Goal: Information Seeking & Learning: Check status

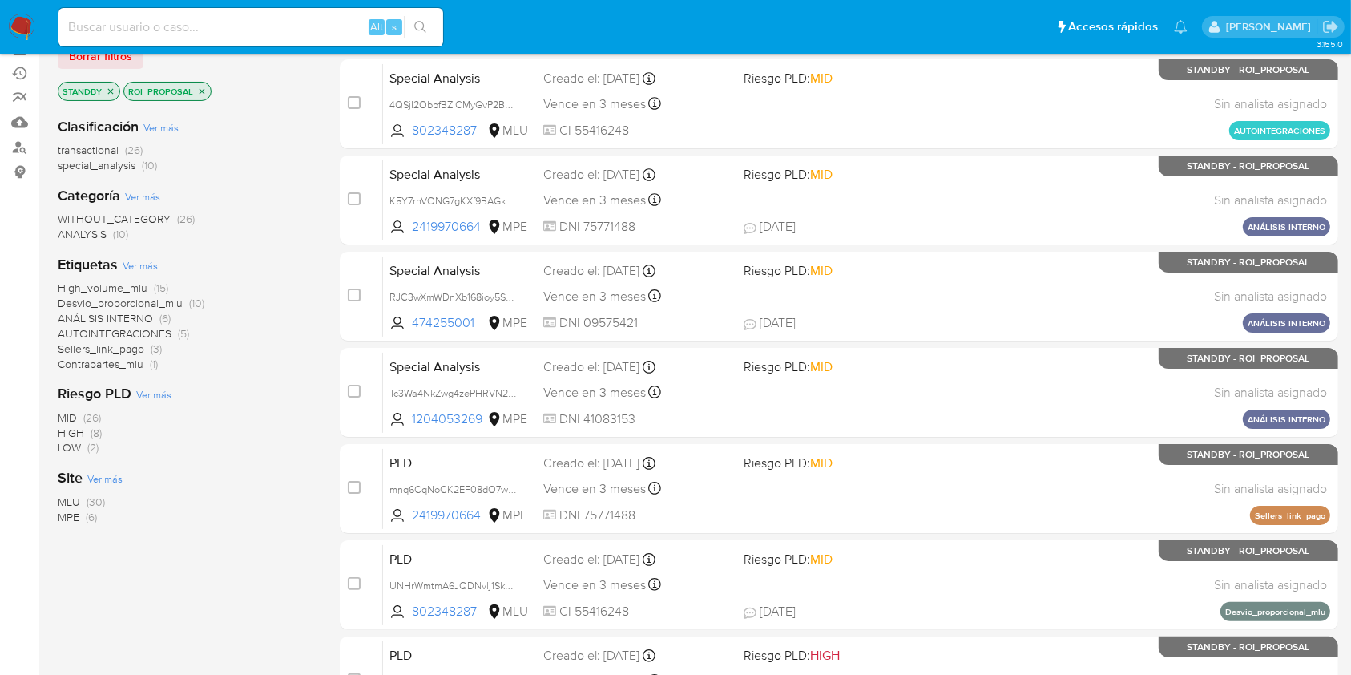
scroll to position [181, 0]
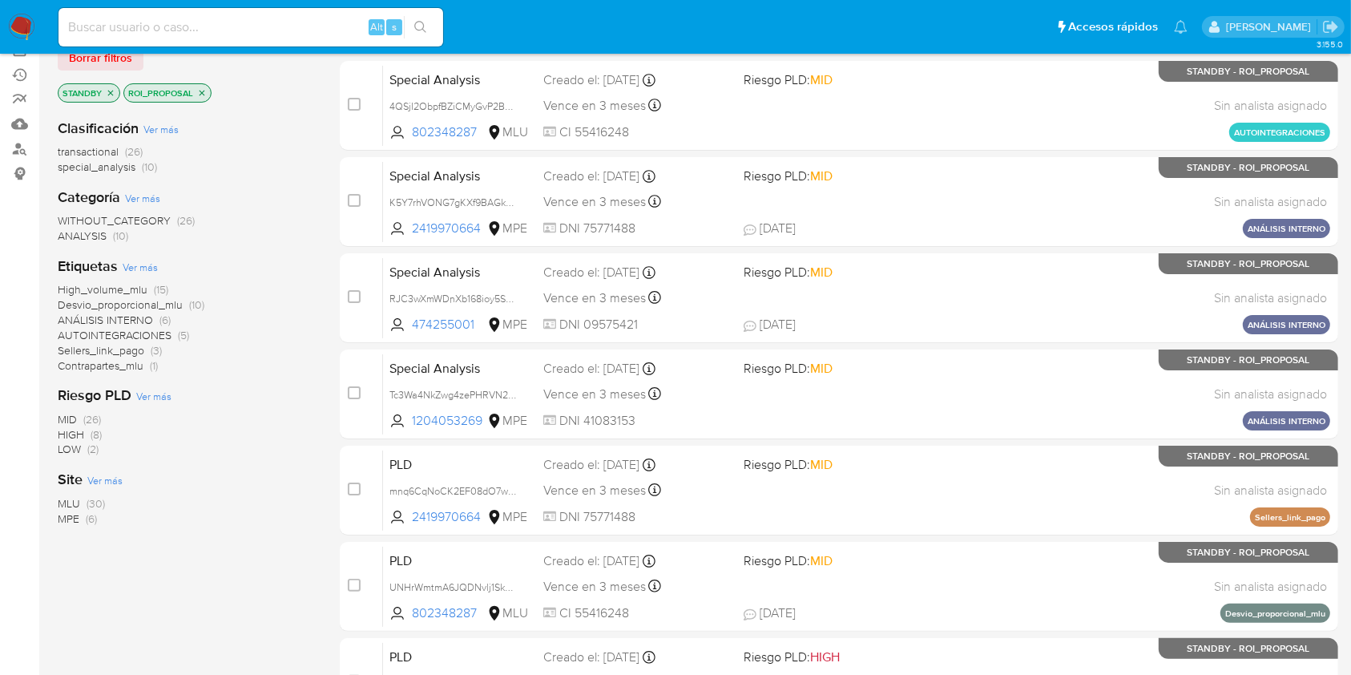
click at [133, 555] on div "Clasificación Ver más transactional (26) special_analysis (10) Categoría Ver má…" at bounding box center [186, 378] width 256 height 545
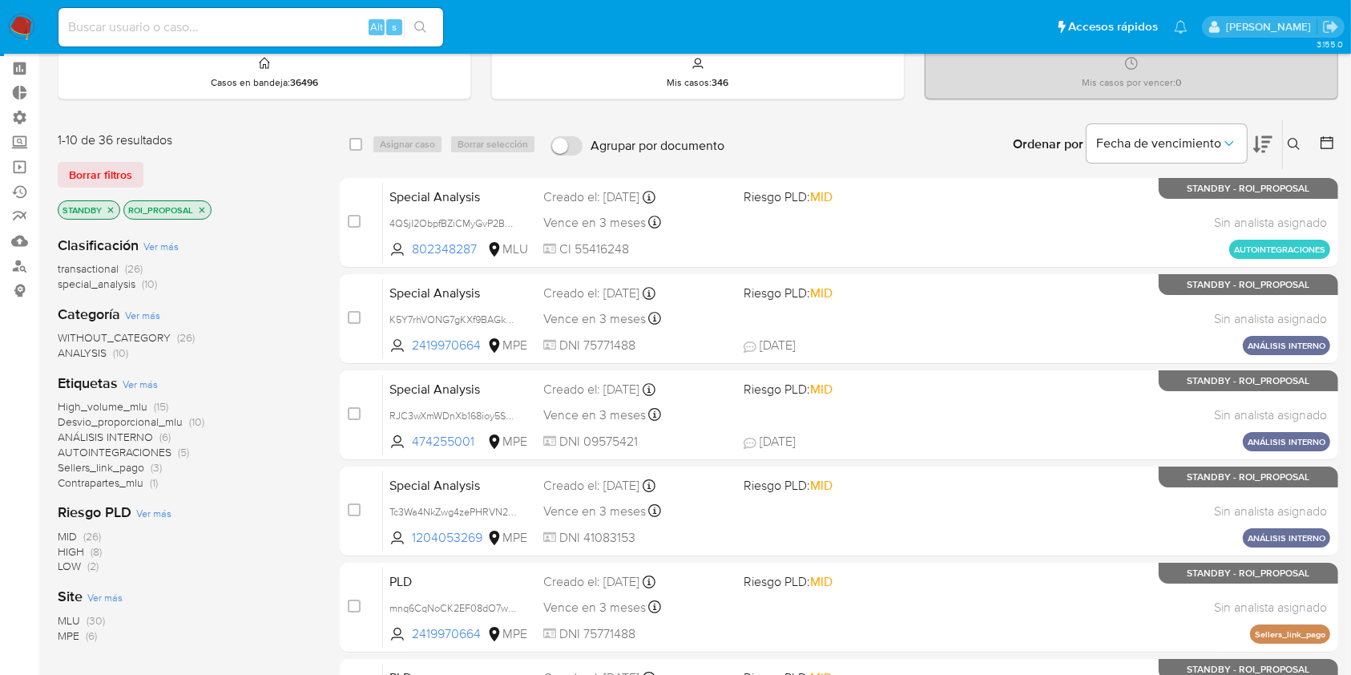
scroll to position [0, 0]
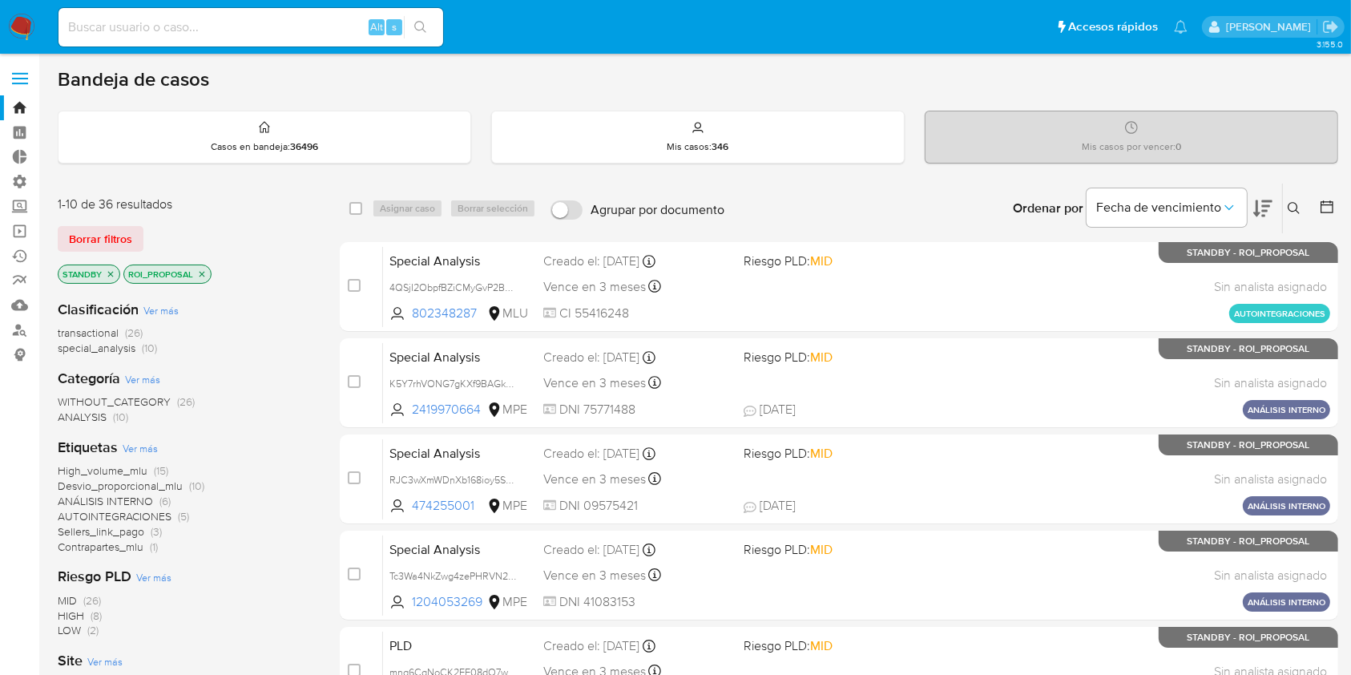
click at [19, 25] on img at bounding box center [21, 27] width 27 height 27
click at [96, 234] on span "Borrar filtros" at bounding box center [100, 239] width 63 height 22
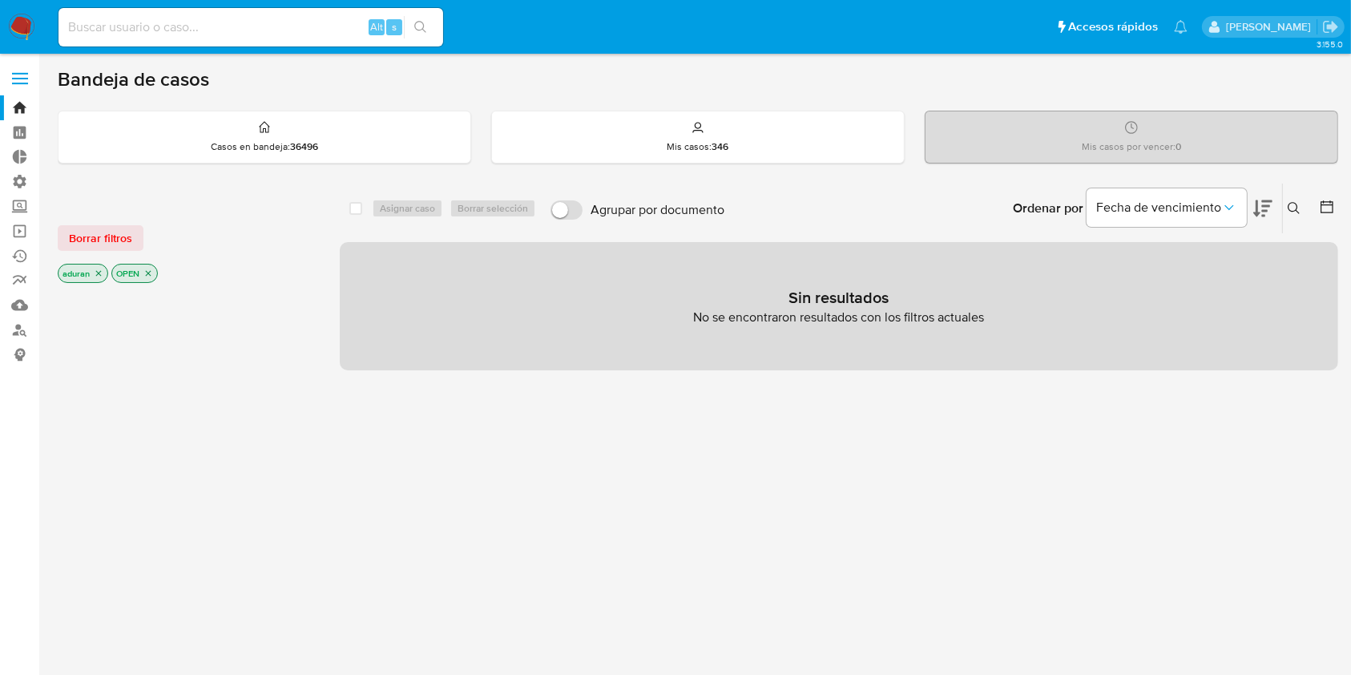
click at [115, 244] on span "Borrar filtros" at bounding box center [100, 238] width 63 height 22
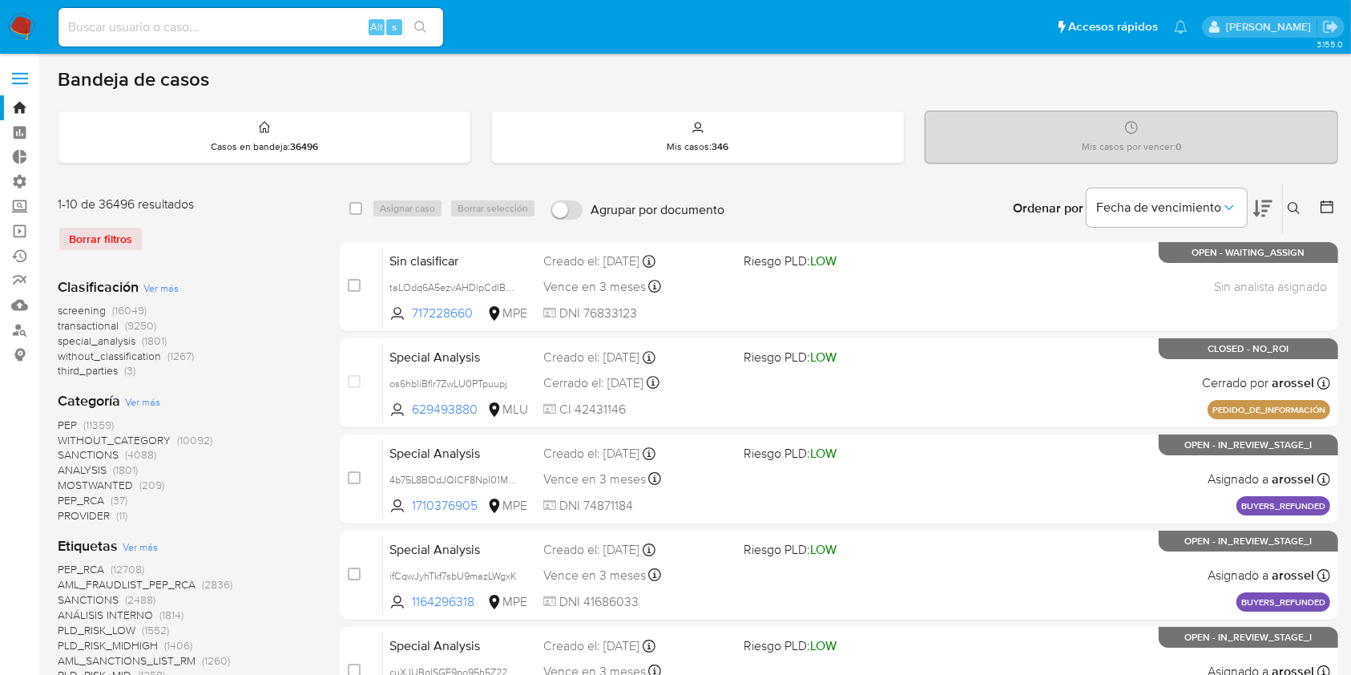
click at [1335, 209] on button at bounding box center [1328, 208] width 19 height 19
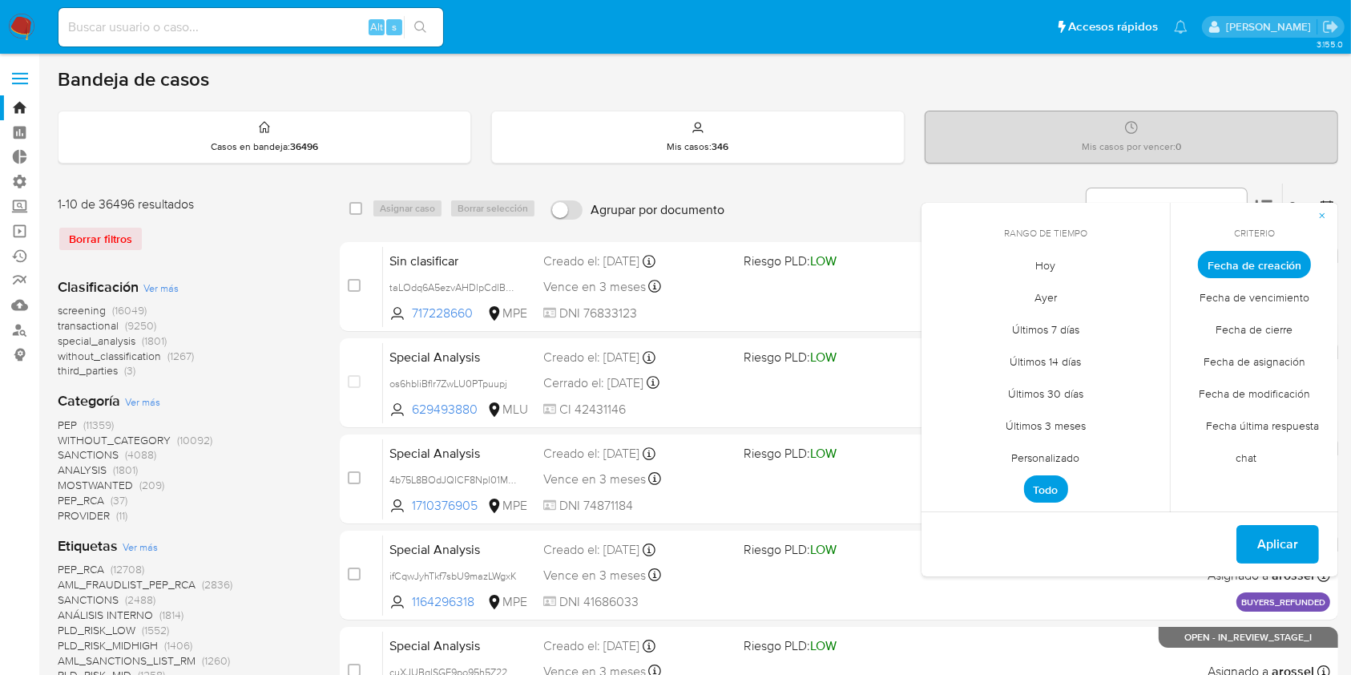
click at [1068, 452] on span "Personalizado" at bounding box center [1046, 457] width 102 height 33
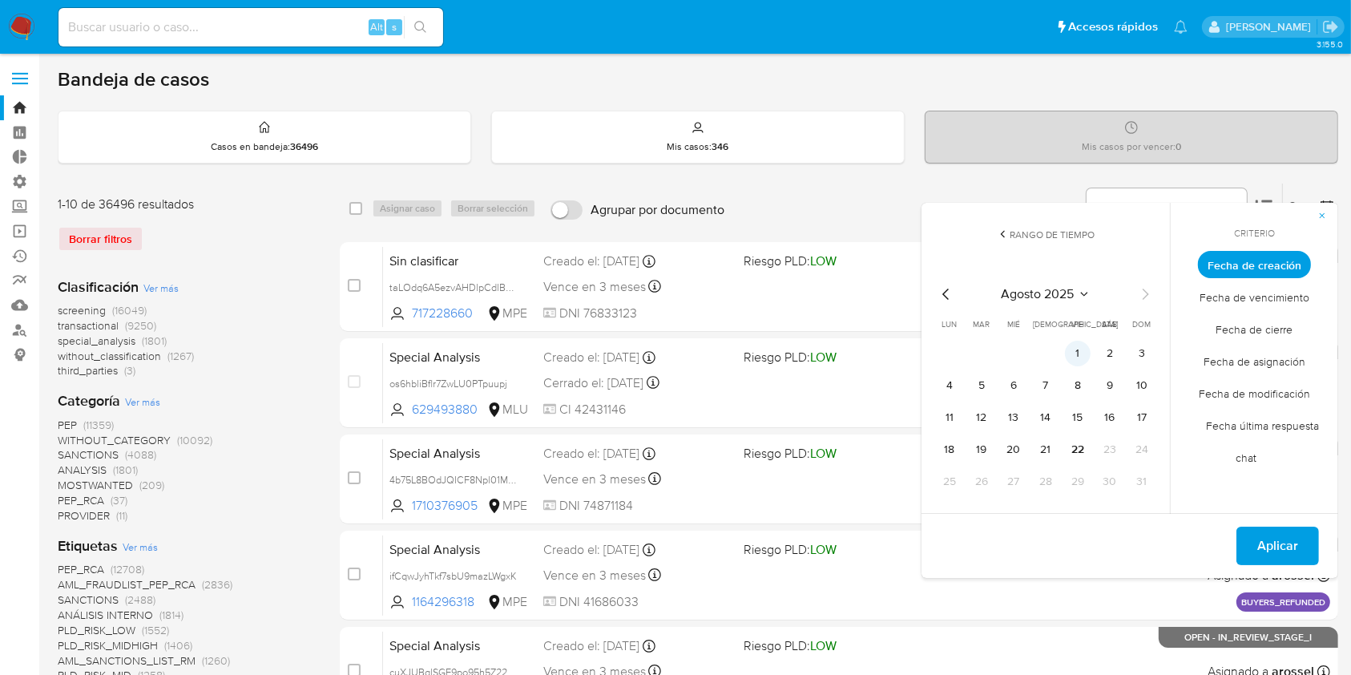
click at [1078, 356] on button "1" at bounding box center [1078, 354] width 26 height 26
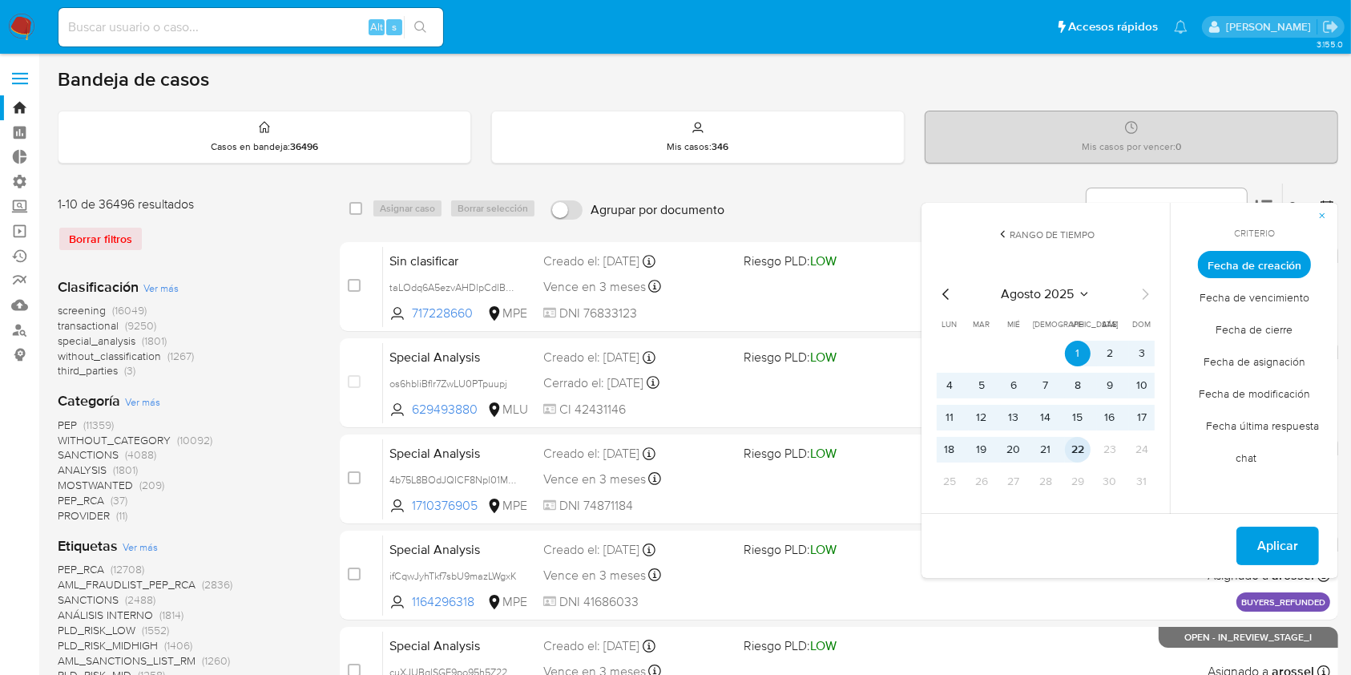
click at [1079, 445] on button "22" at bounding box center [1078, 450] width 26 height 26
click at [1292, 560] on span "Aplicar" at bounding box center [1277, 545] width 41 height 35
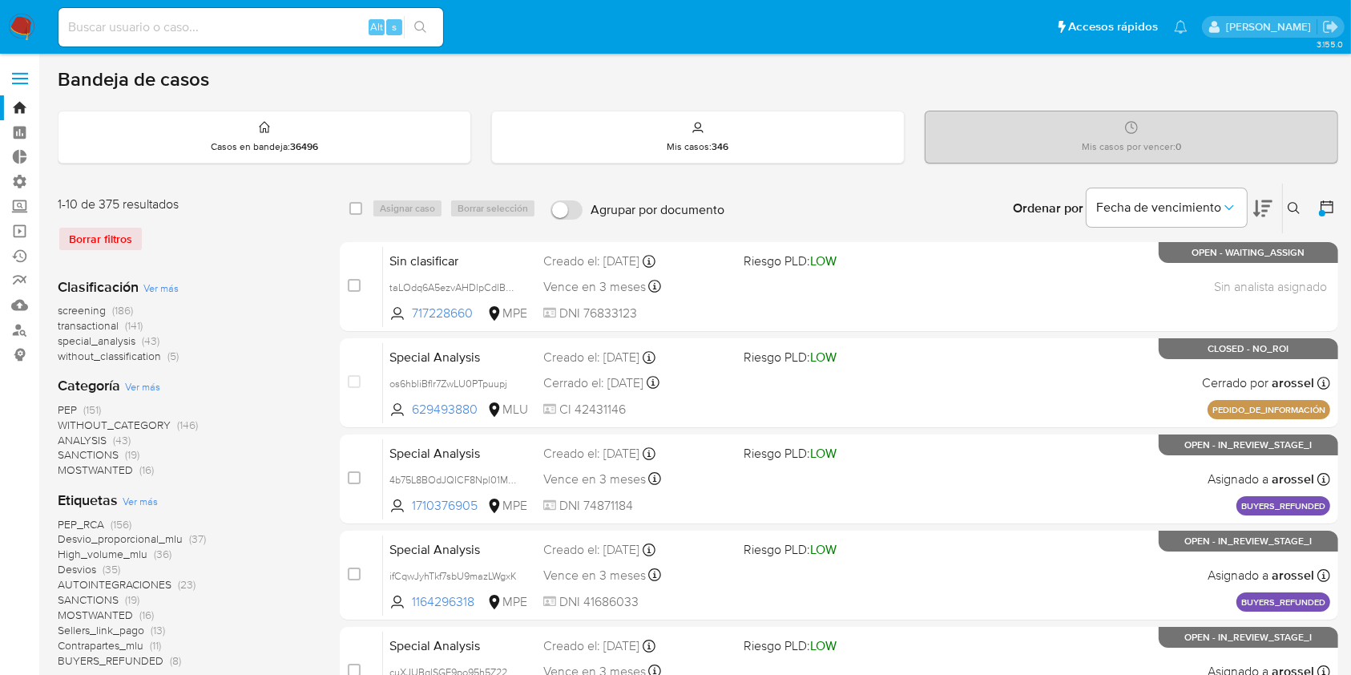
click at [160, 283] on span "Ver más" at bounding box center [160, 287] width 35 height 14
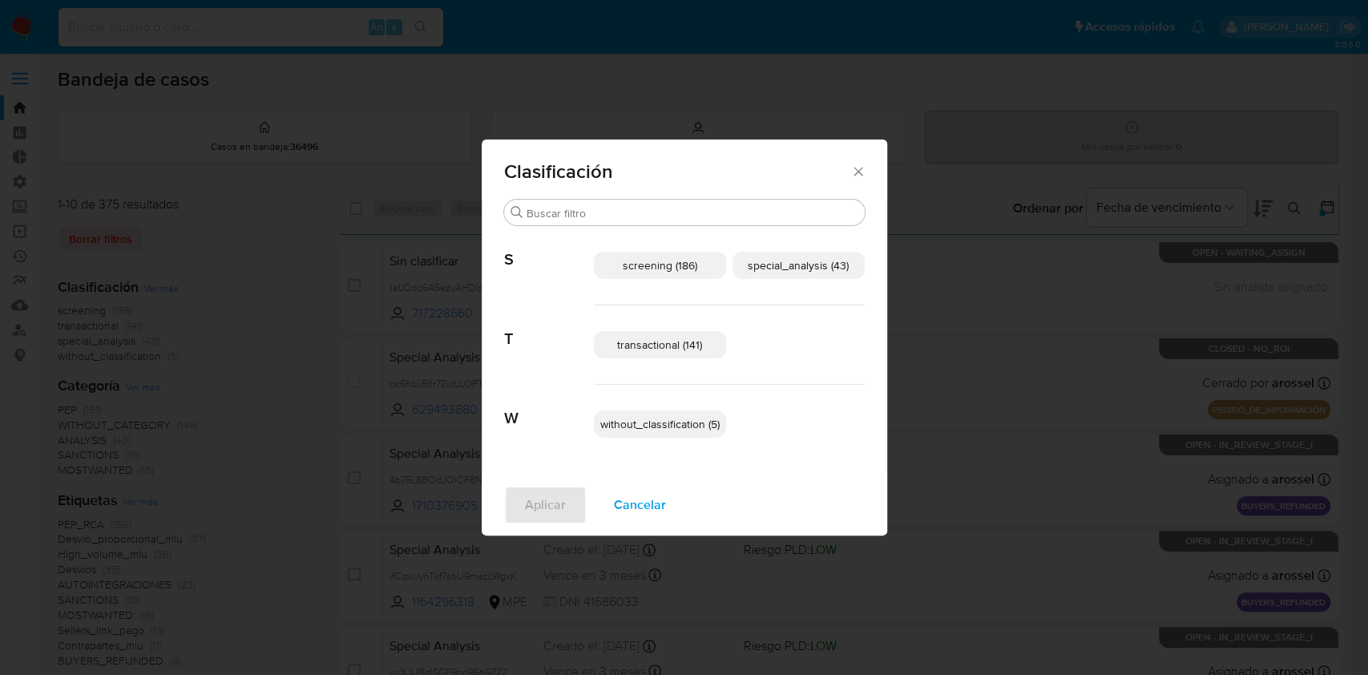
click at [662, 341] on span "transactional (141)" at bounding box center [659, 345] width 85 height 16
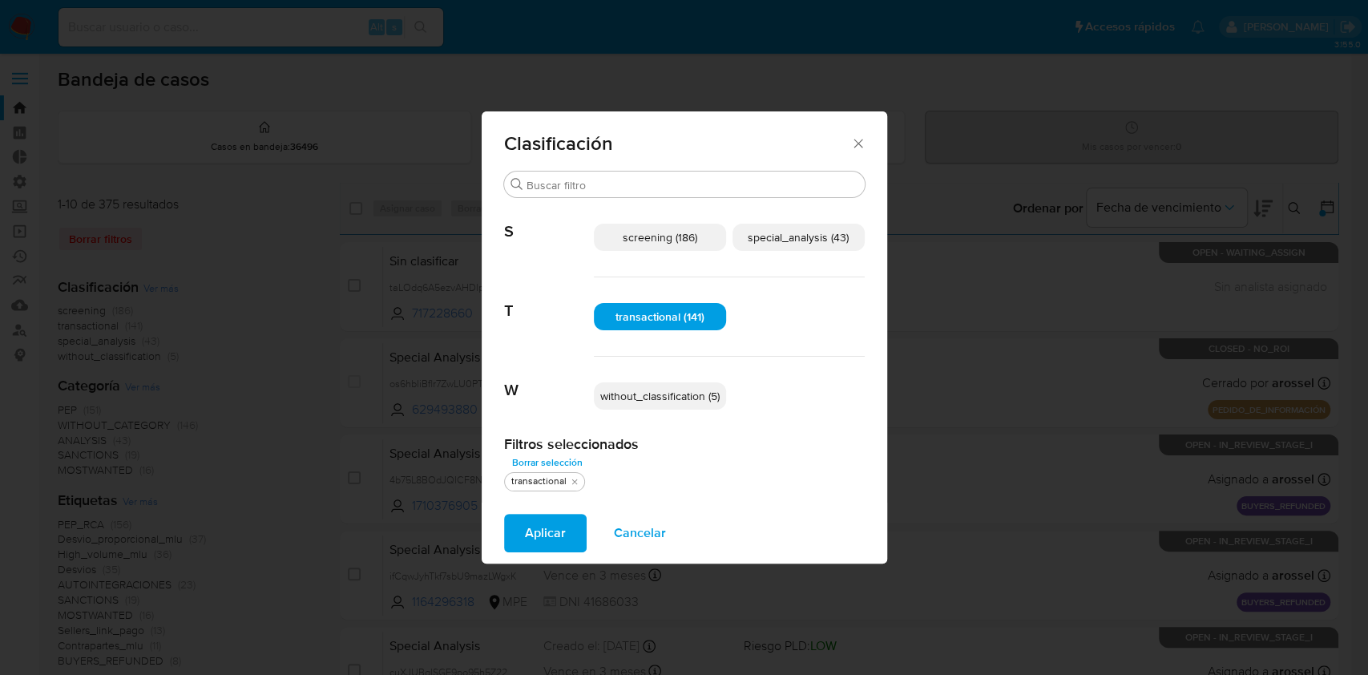
click at [819, 225] on p "special_analysis (43)" at bounding box center [798, 237] width 132 height 27
click at [562, 533] on span "Aplicar" at bounding box center [545, 532] width 41 height 35
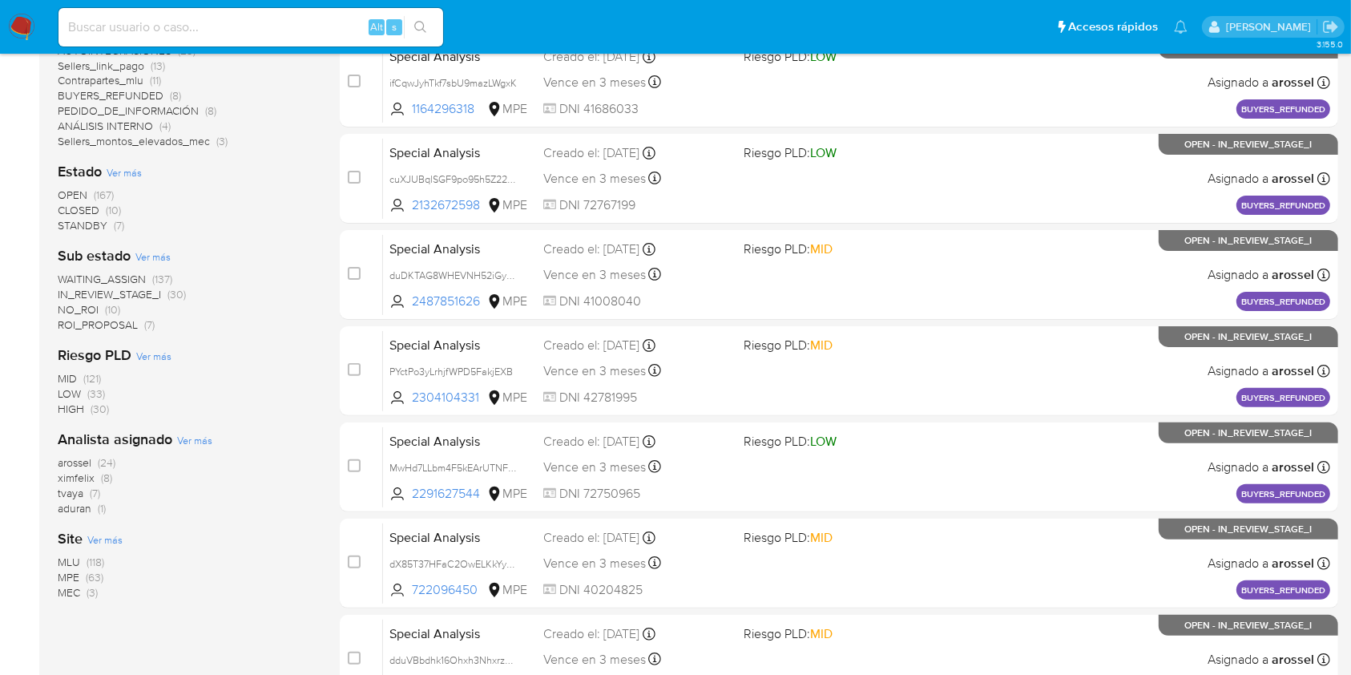
scroll to position [534, 0]
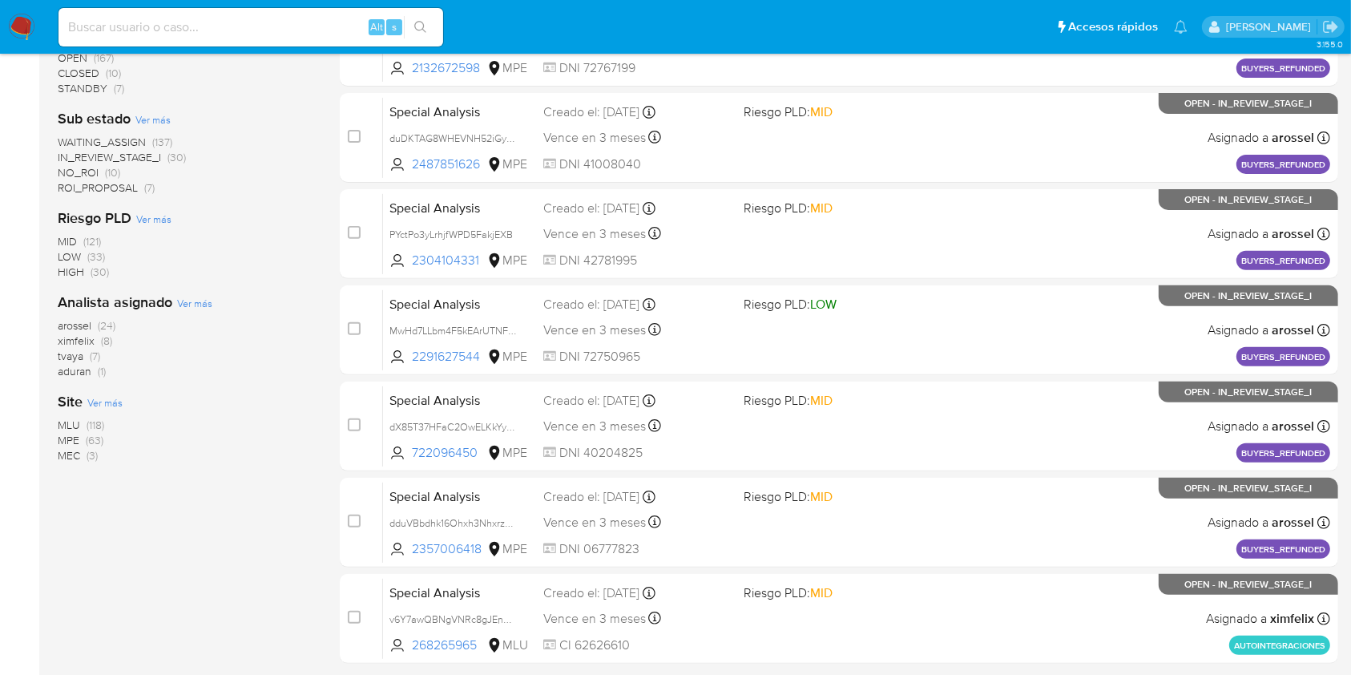
click at [171, 514] on div "1-10 de 184 resultados Borrar filtros transactional special_analysis Categoría …" at bounding box center [186, 185] width 256 height 1072
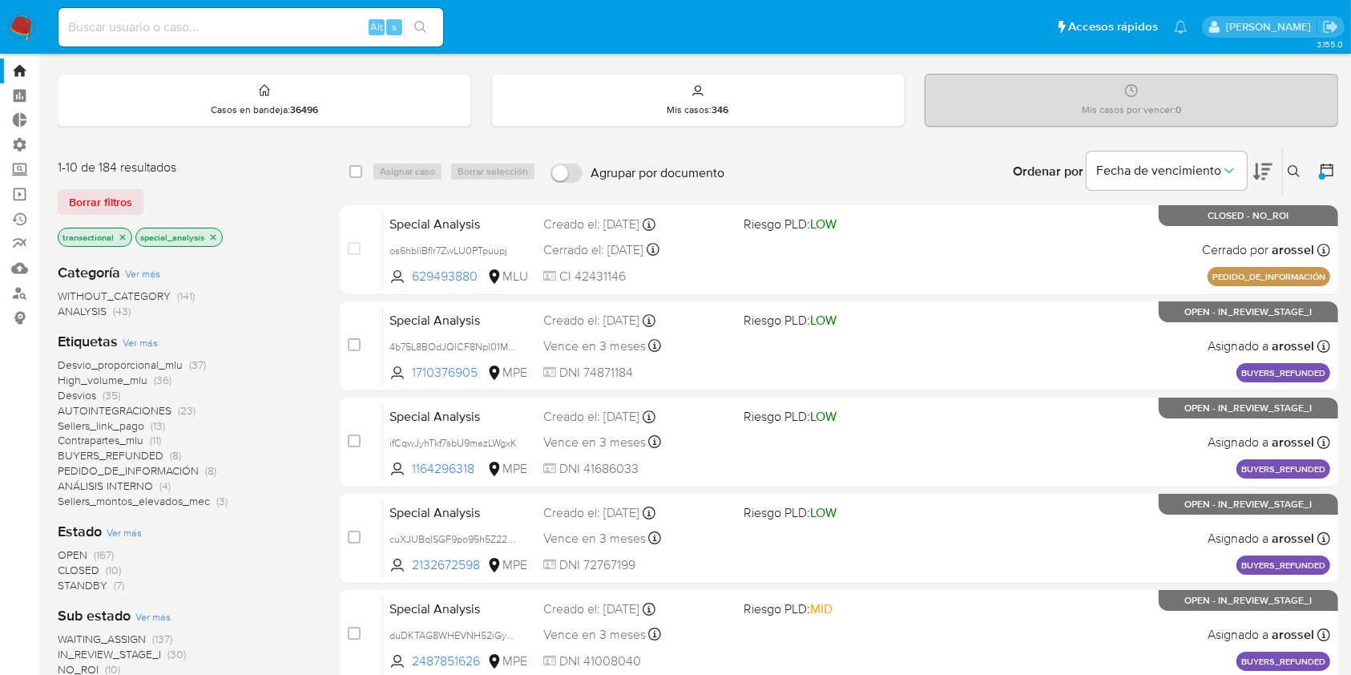
scroll to position [0, 0]
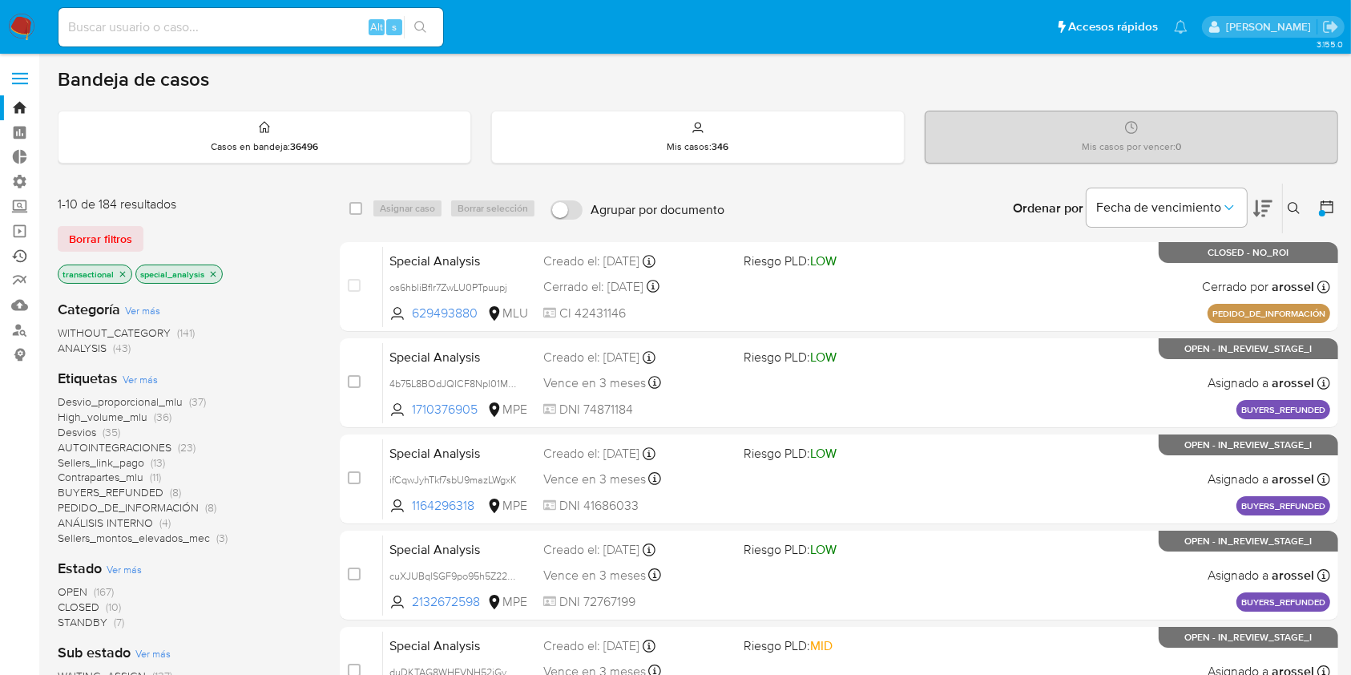
click at [19, 256] on link "Ejecuciones automáticas" at bounding box center [95, 256] width 191 height 25
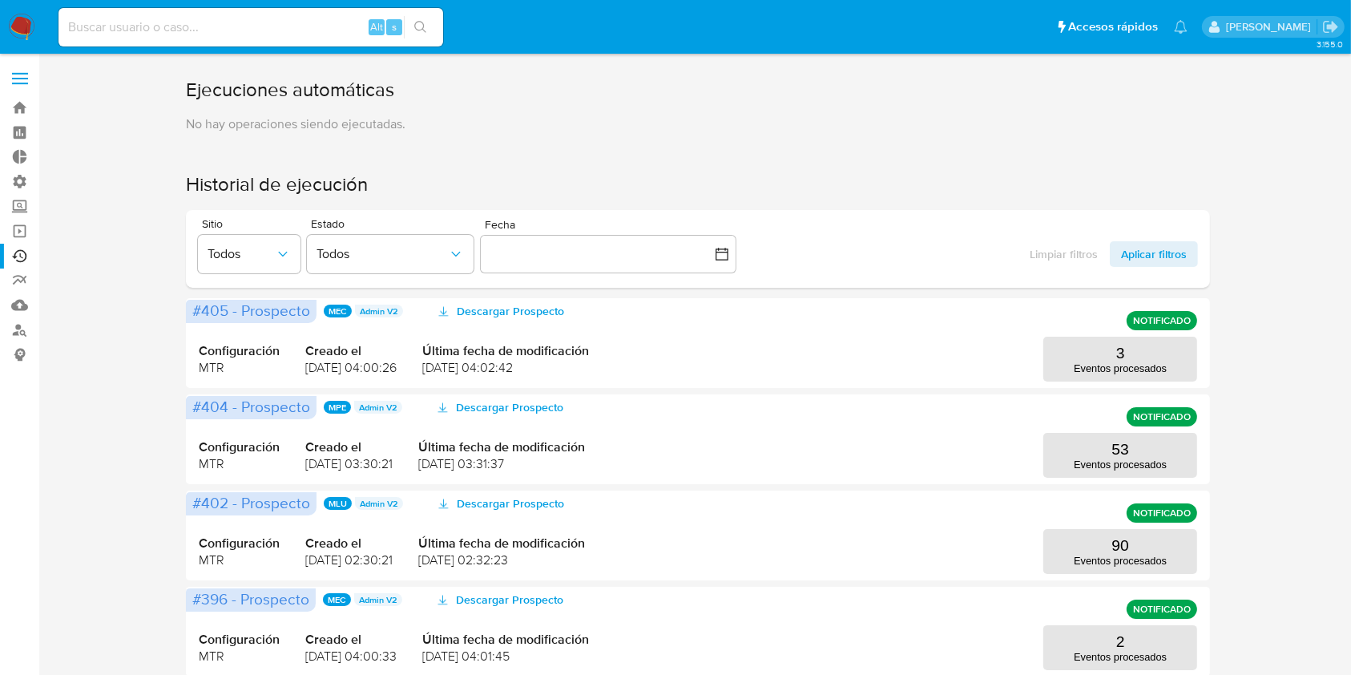
click at [1029, 121] on p "No hay operaciones siendo ejecutadas." at bounding box center [698, 124] width 1024 height 18
click at [1104, 439] on button "53 Eventos procesados" at bounding box center [1120, 455] width 154 height 45
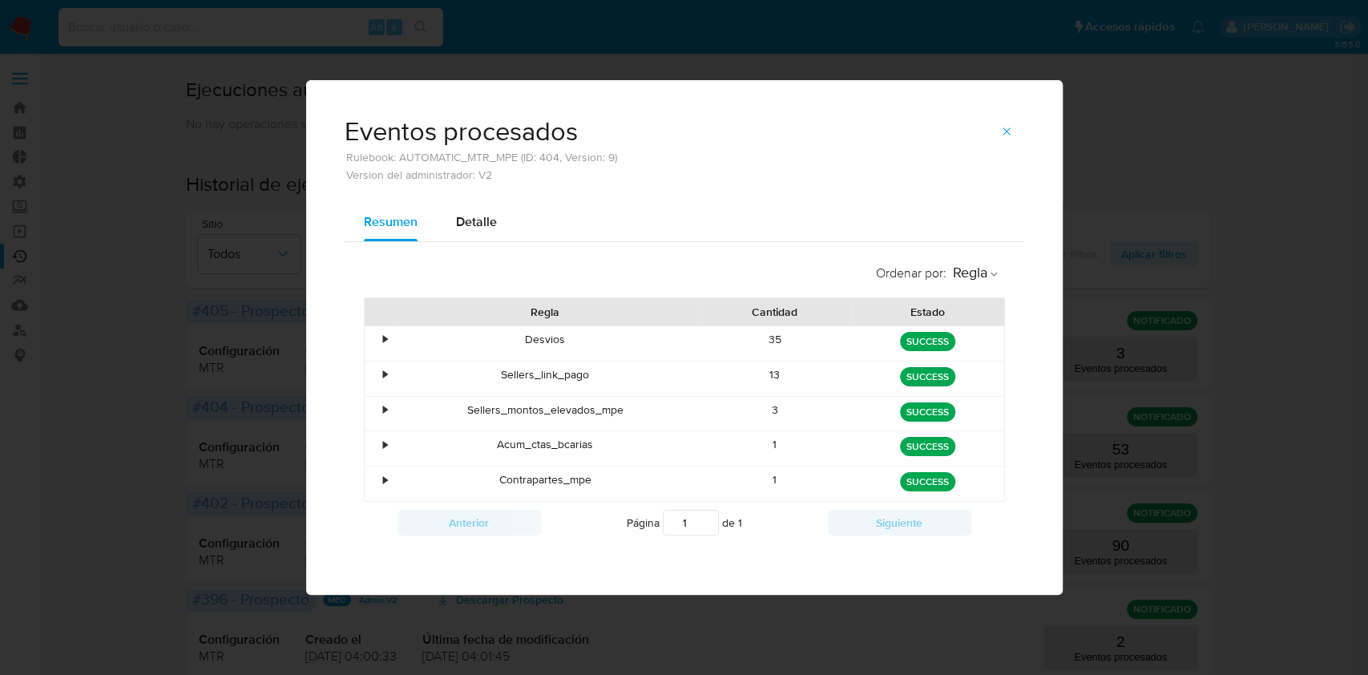
drag, startPoint x: 1207, startPoint y: 292, endPoint x: 1215, endPoint y: 288, distance: 8.7
click at [1208, 292] on div "Eventos procesados Rulebook: AUTOMATIC_MTR_MPE (ID: 404, Version: 9) Version de…" at bounding box center [684, 337] width 1368 height 675
click at [1010, 126] on icon "button" at bounding box center [1006, 131] width 13 height 13
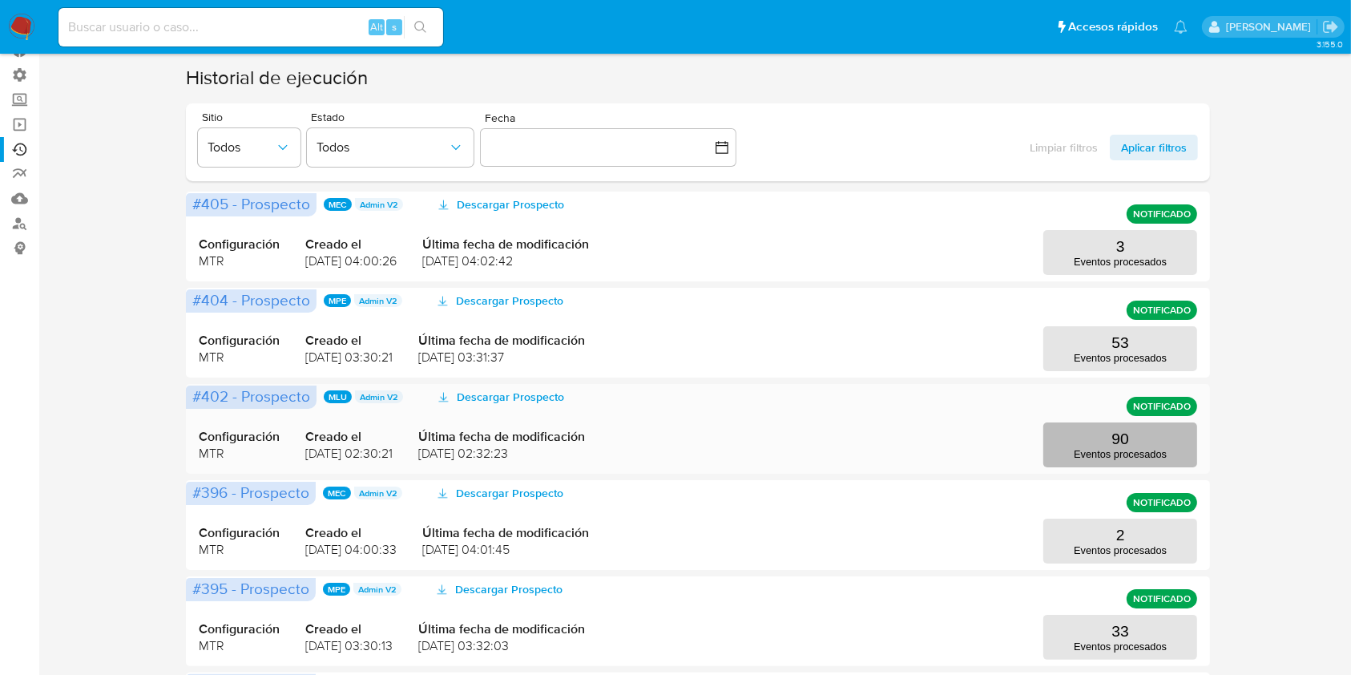
scroll to position [320, 0]
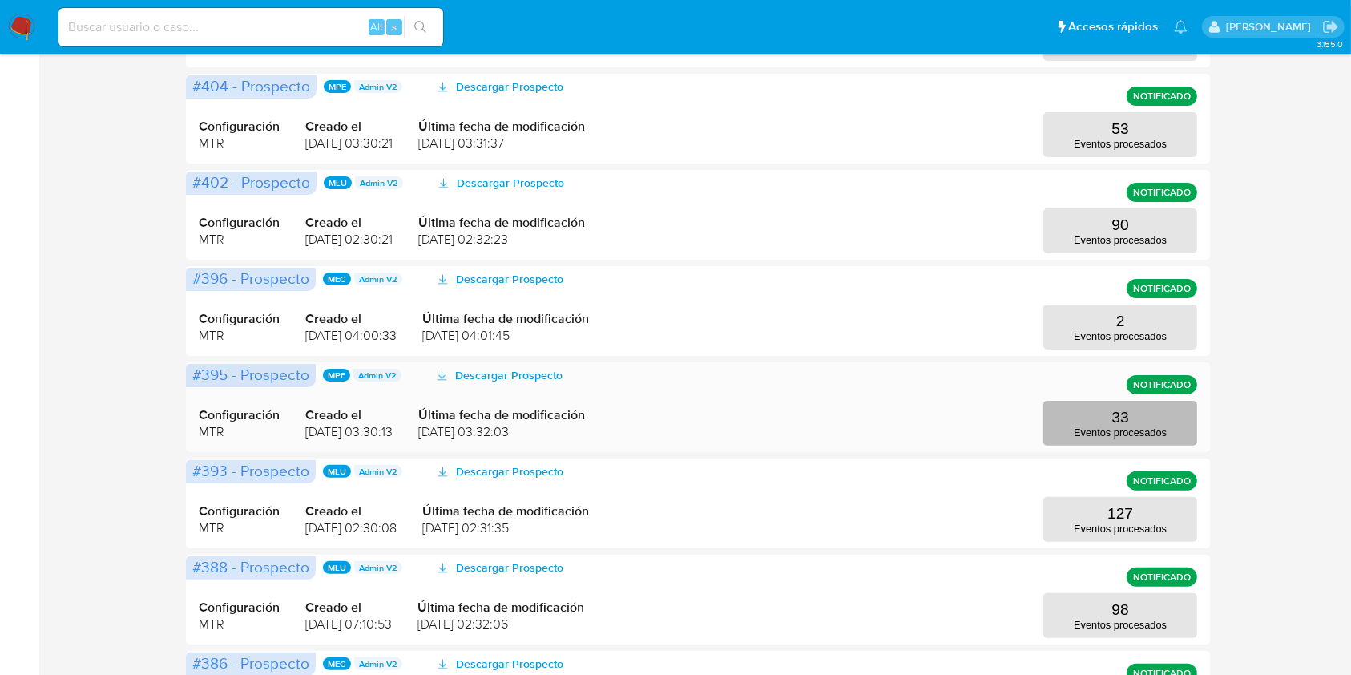
click at [1173, 438] on button "33 Eventos procesados" at bounding box center [1120, 423] width 154 height 45
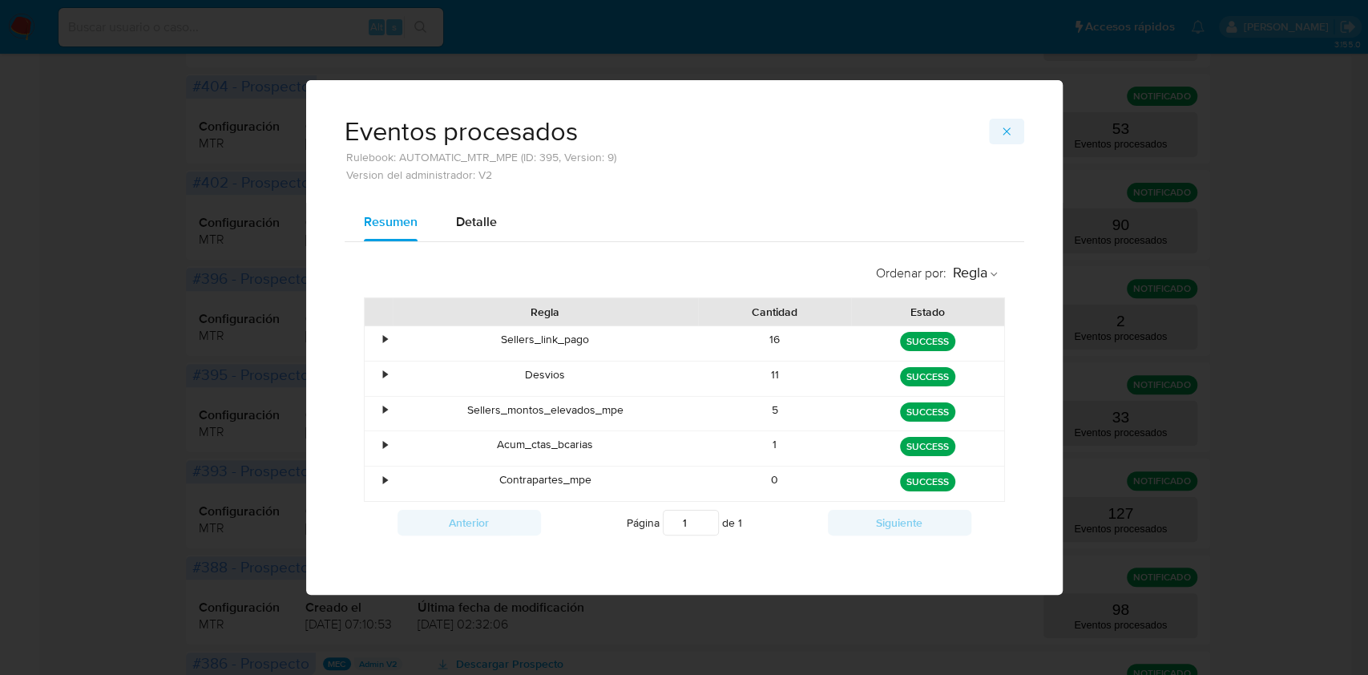
click at [1000, 131] on icon "button" at bounding box center [1006, 131] width 13 height 13
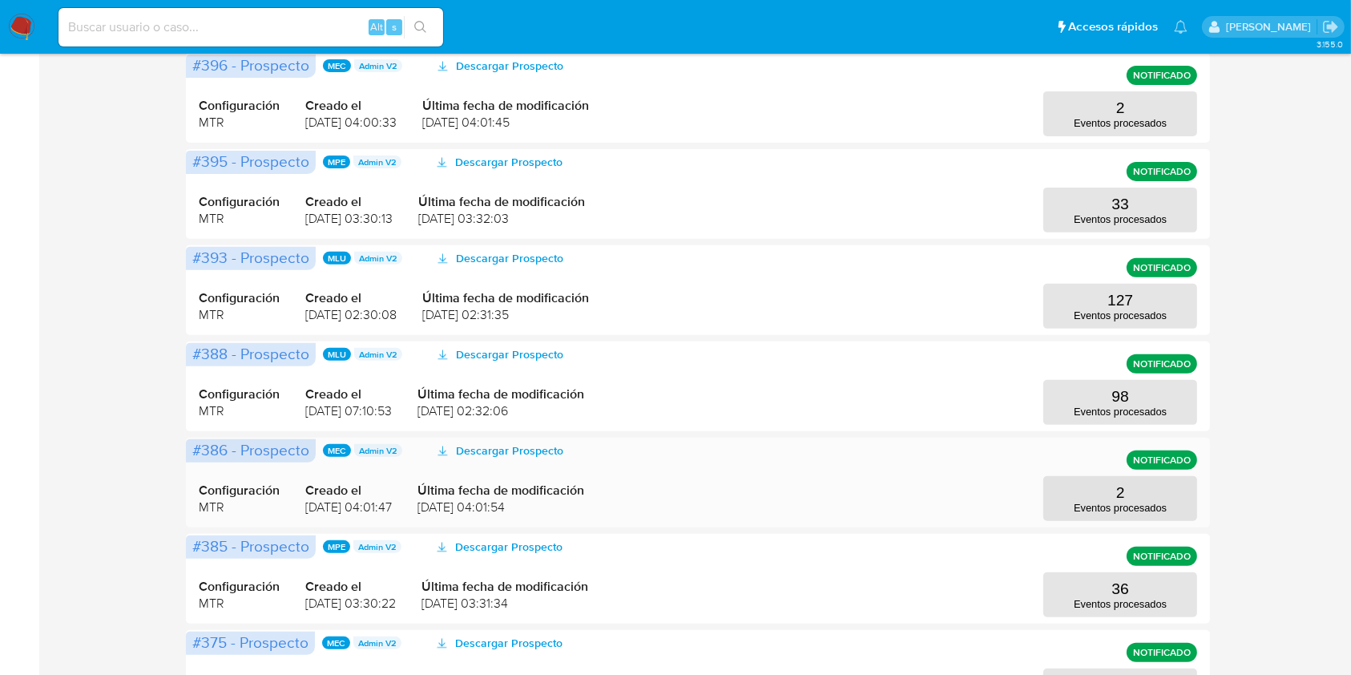
scroll to position [640, 0]
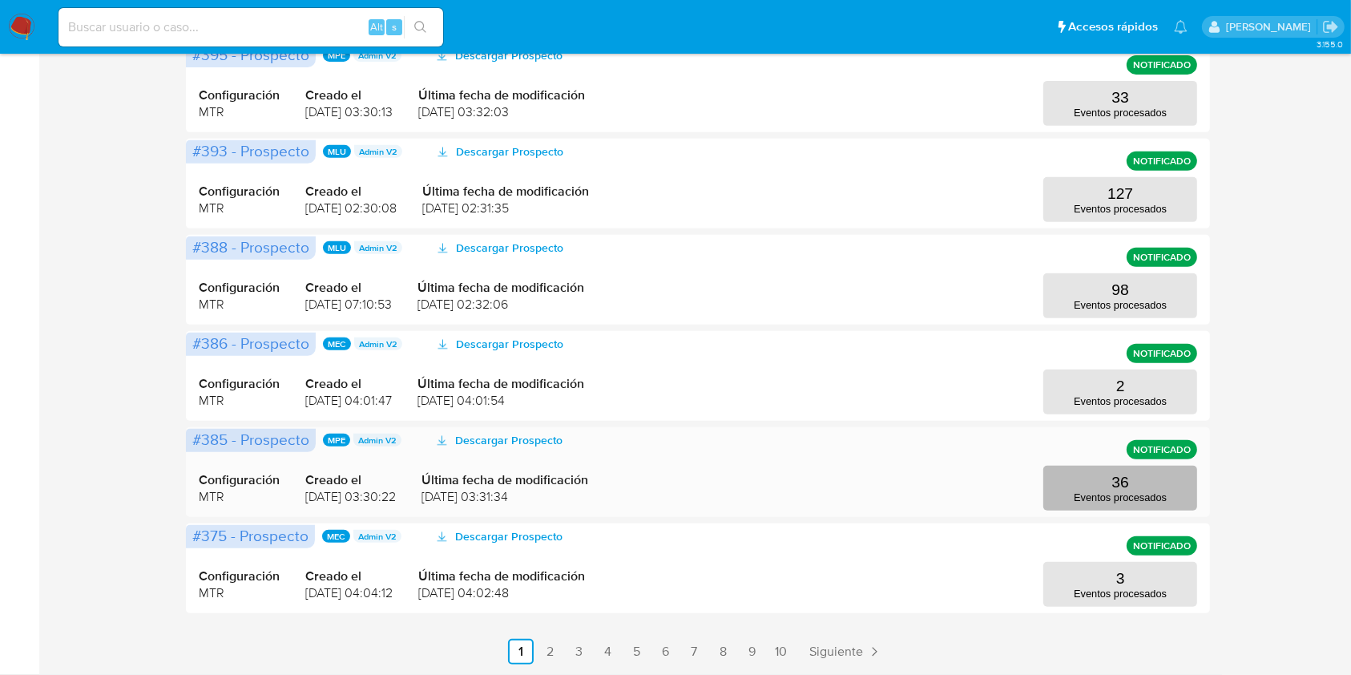
click at [1095, 474] on button "36 Eventos procesados" at bounding box center [1120, 488] width 154 height 45
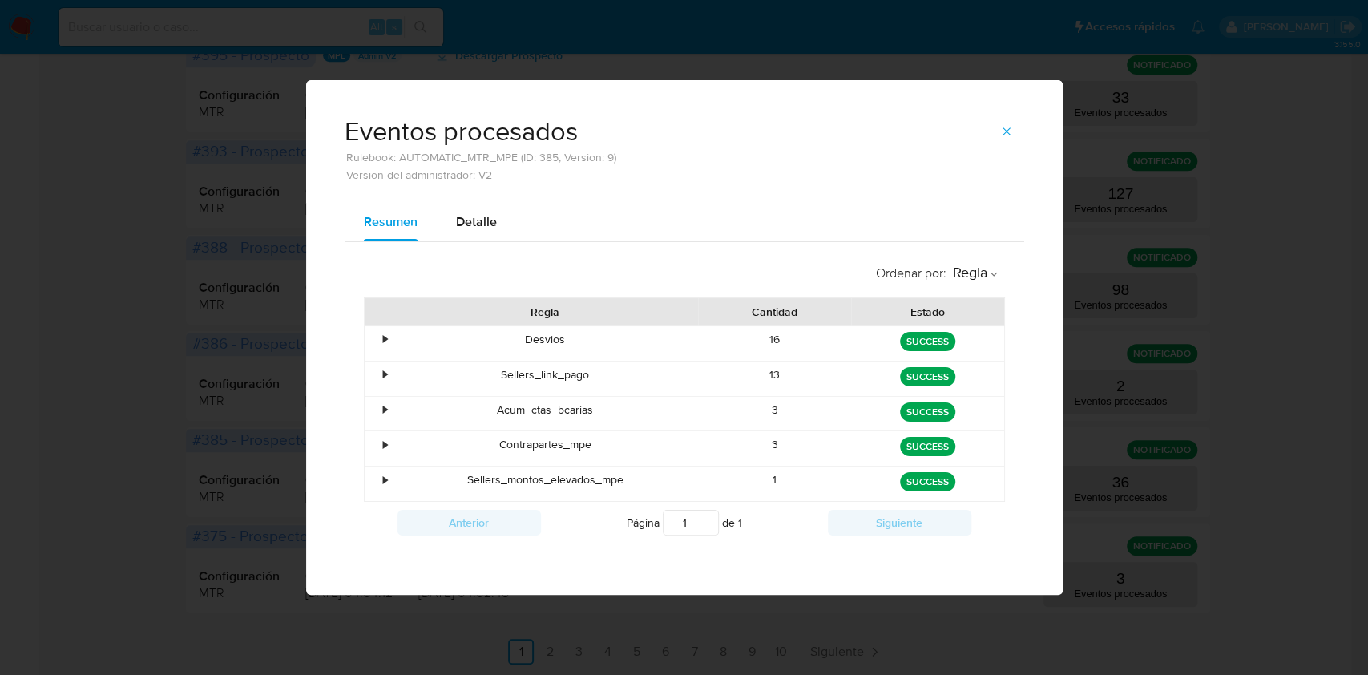
drag, startPoint x: 1002, startPoint y: 136, endPoint x: 984, endPoint y: 137, distance: 18.4
click at [1003, 135] on icon "button" at bounding box center [1006, 131] width 13 height 13
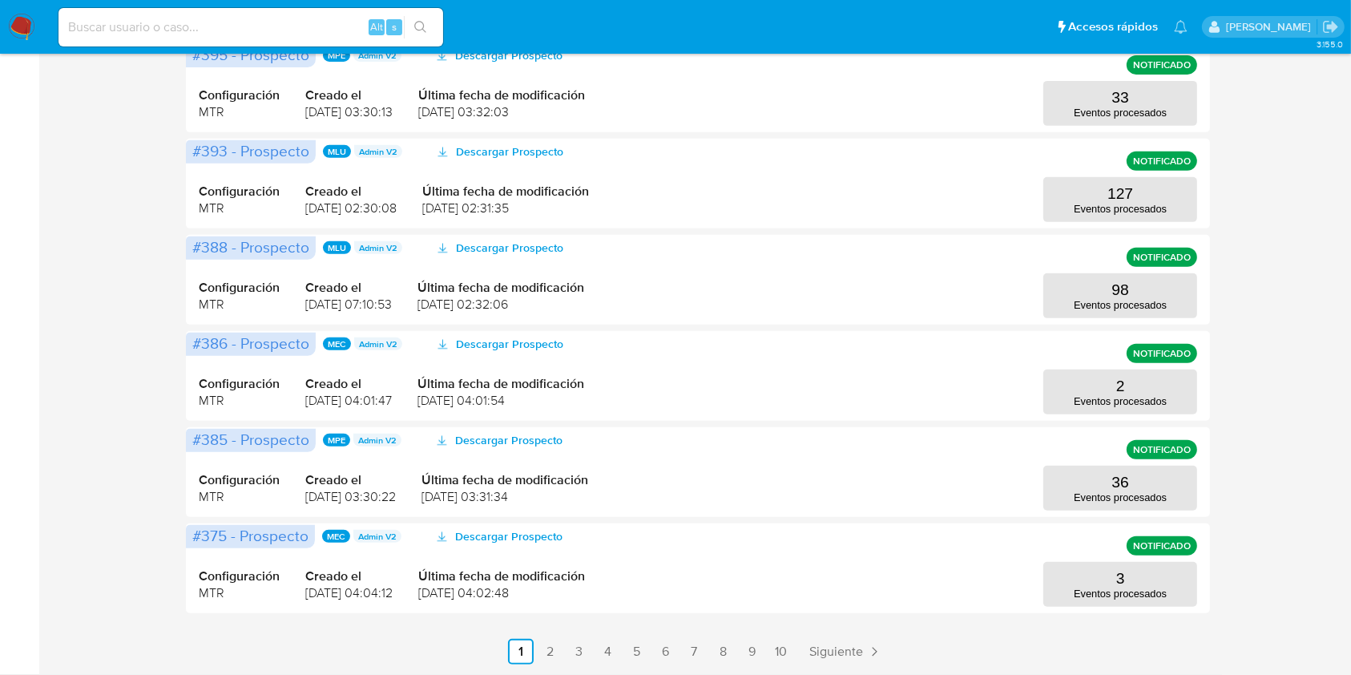
click at [19, 26] on img at bounding box center [21, 27] width 27 height 27
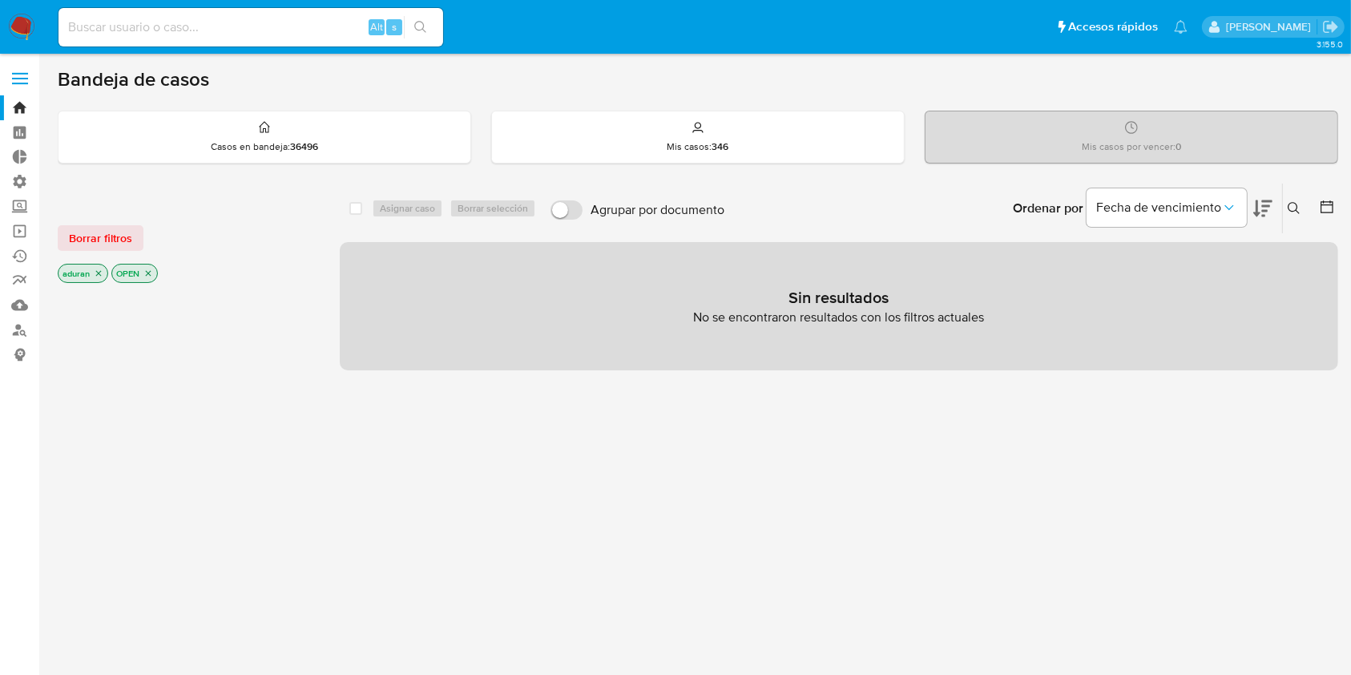
click at [164, 431] on div at bounding box center [186, 558] width 256 height 545
click at [128, 221] on div "Borrar filtros aduran OPEN" at bounding box center [186, 240] width 256 height 91
click at [119, 230] on span "Borrar filtros" at bounding box center [100, 238] width 63 height 22
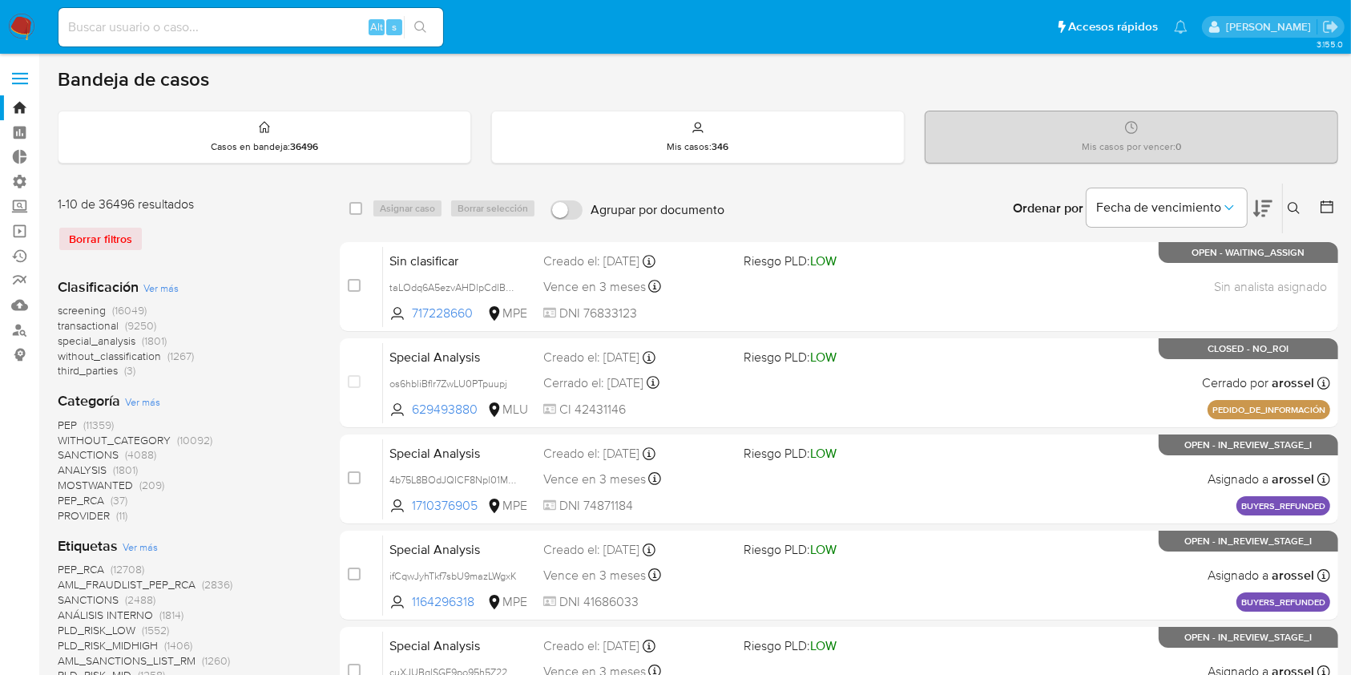
click at [1332, 208] on icon at bounding box center [1327, 207] width 16 height 16
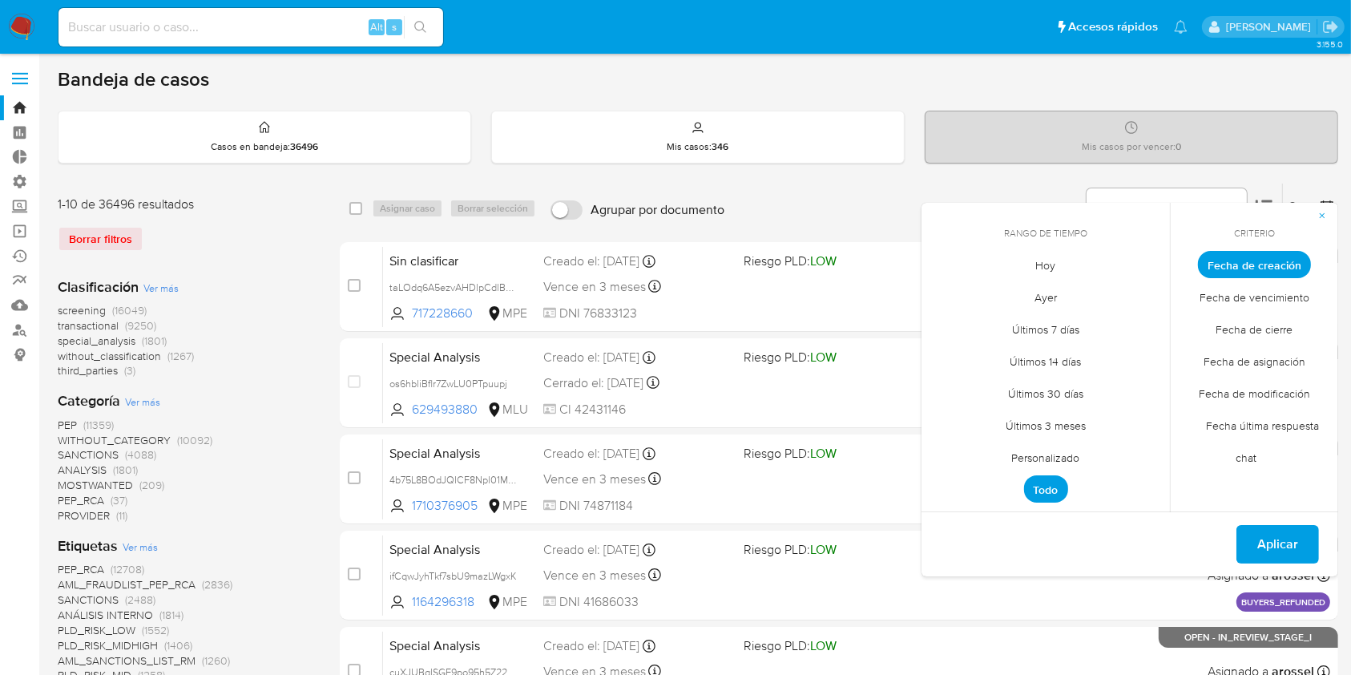
click at [1223, 326] on span "Fecha de cierre" at bounding box center [1254, 329] width 111 height 33
click at [1051, 454] on span "Personalizado" at bounding box center [1046, 457] width 102 height 33
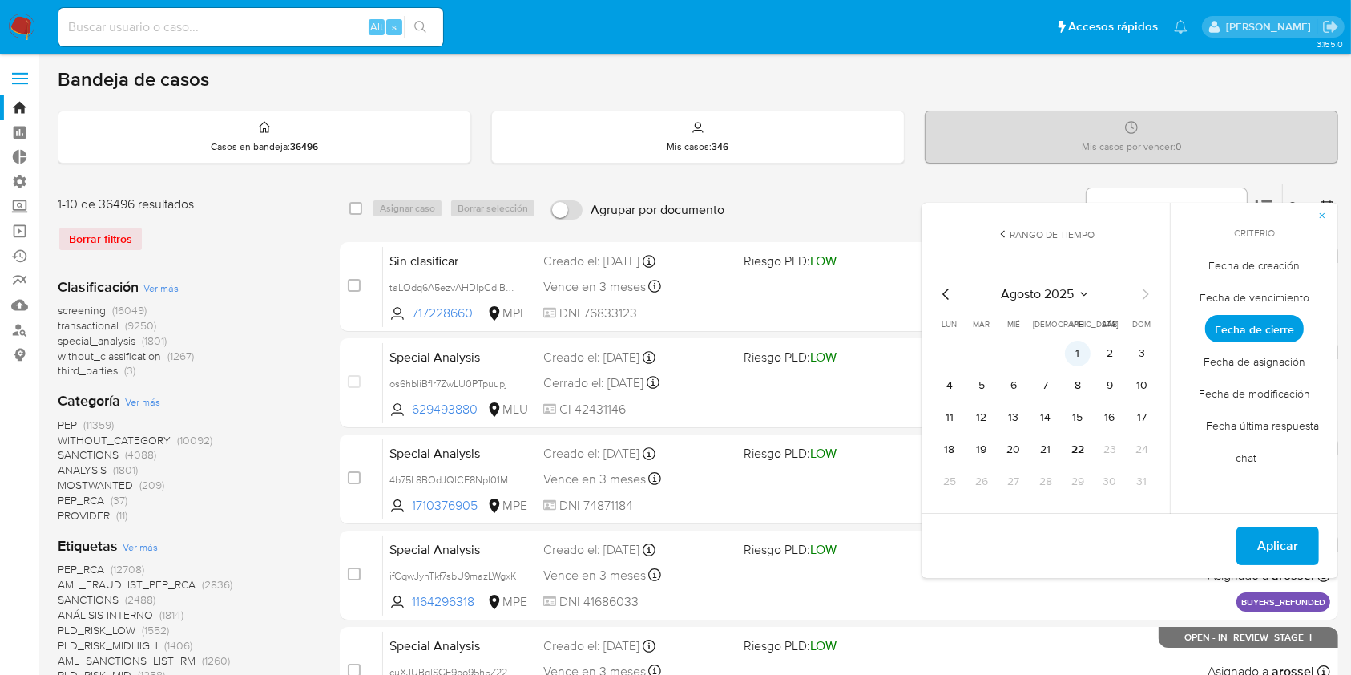
click at [1079, 349] on button "1" at bounding box center [1078, 354] width 26 height 26
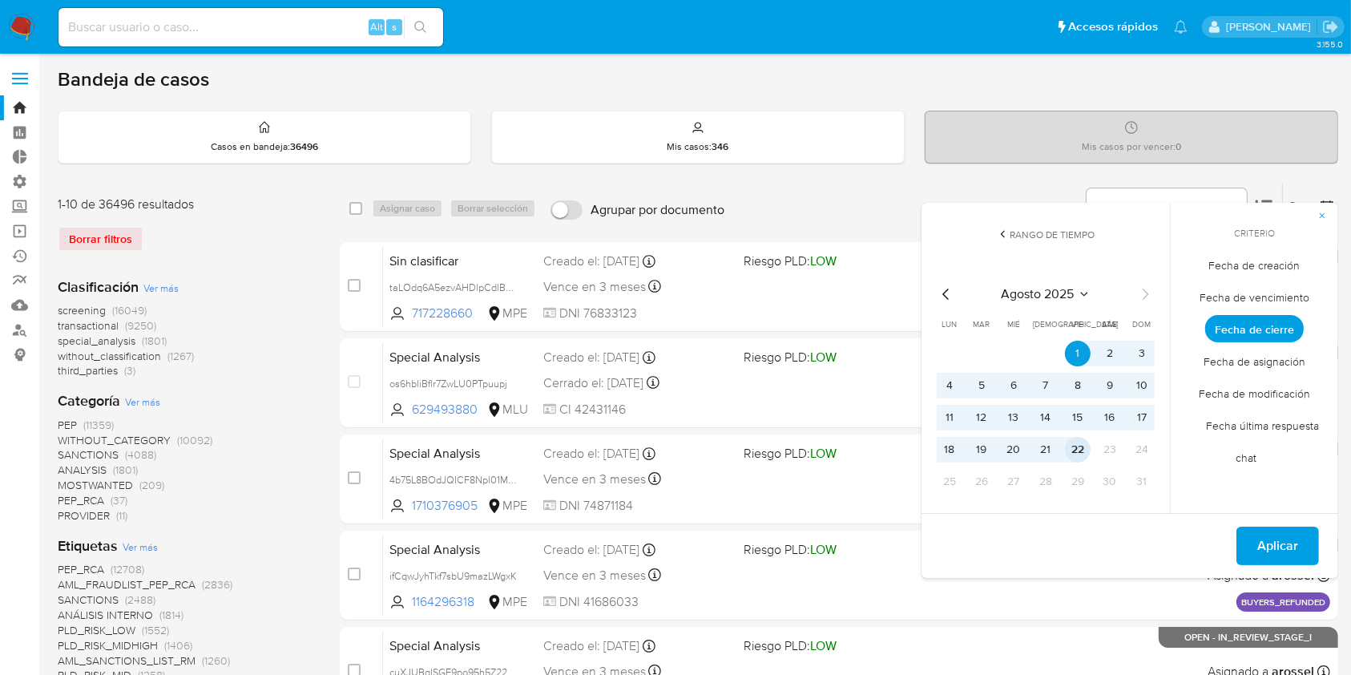
click at [1080, 452] on button "22" at bounding box center [1078, 450] width 26 height 26
click at [1276, 558] on span "Aplicar" at bounding box center [1277, 545] width 41 height 35
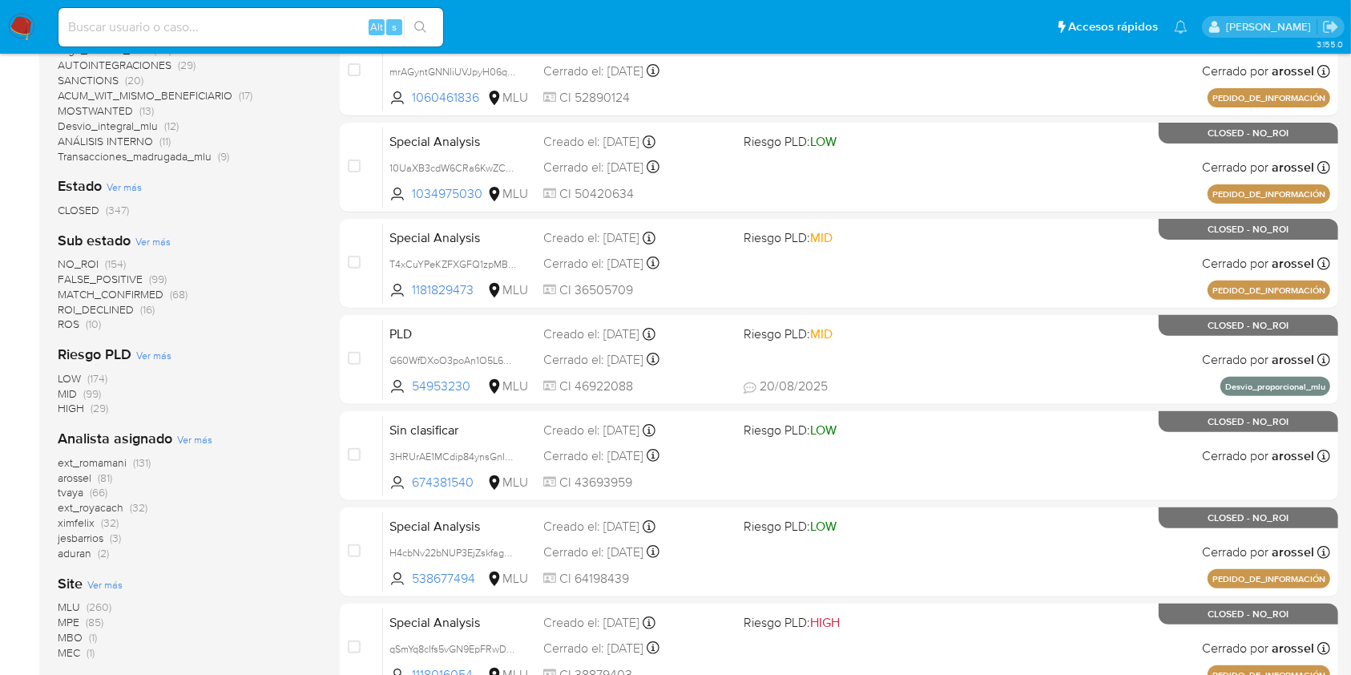
scroll to position [590, 0]
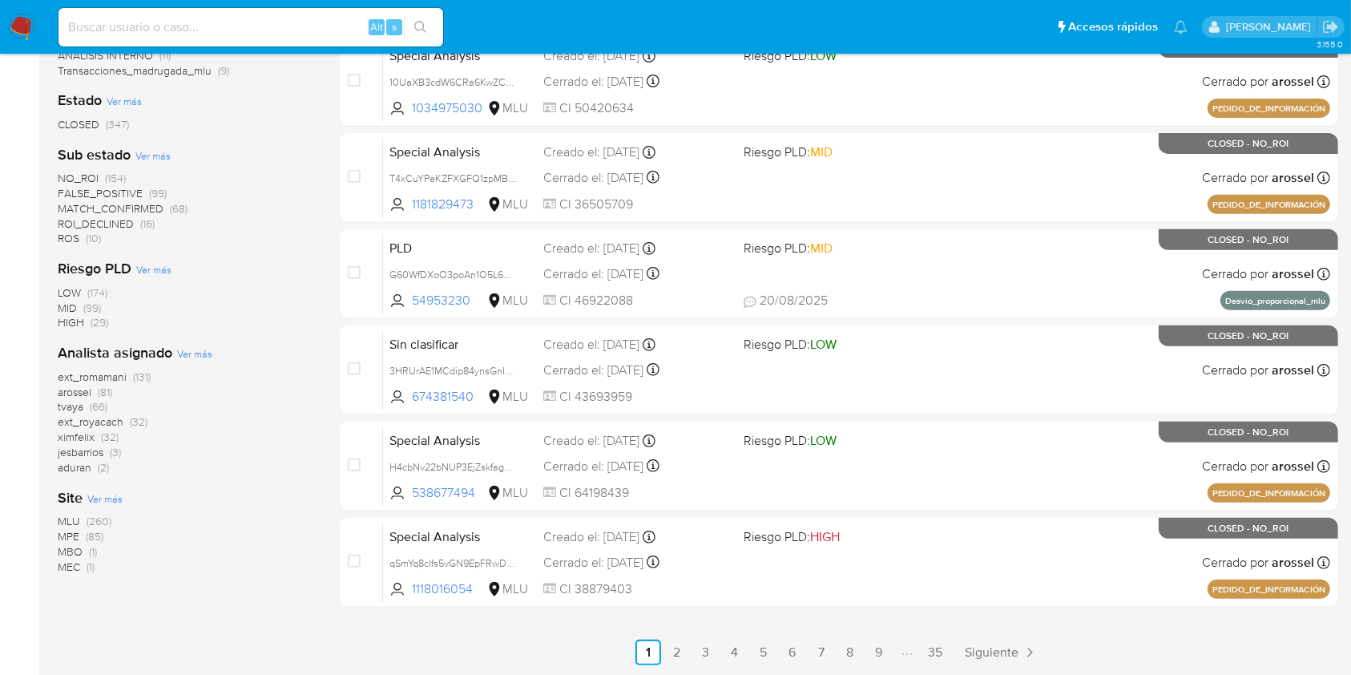
click at [70, 437] on span "ximfelix" at bounding box center [76, 437] width 37 height 16
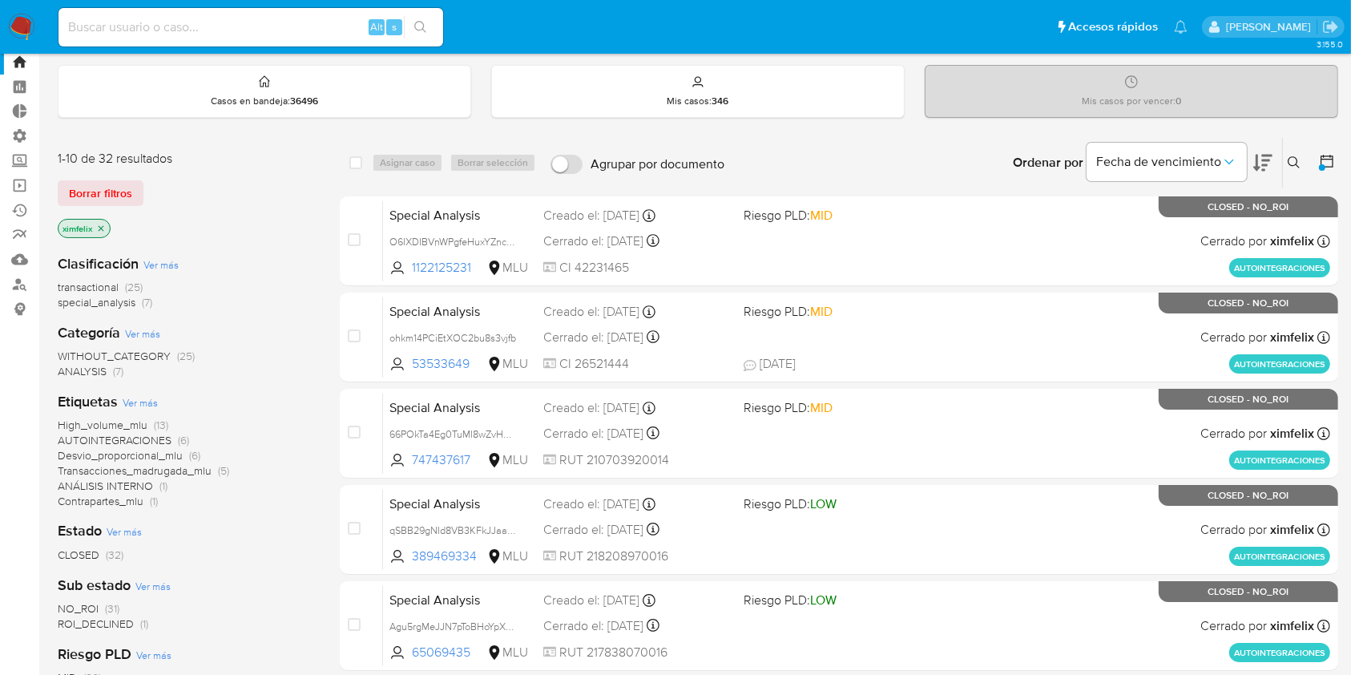
scroll to position [34, 0]
